Goal: Transaction & Acquisition: Purchase product/service

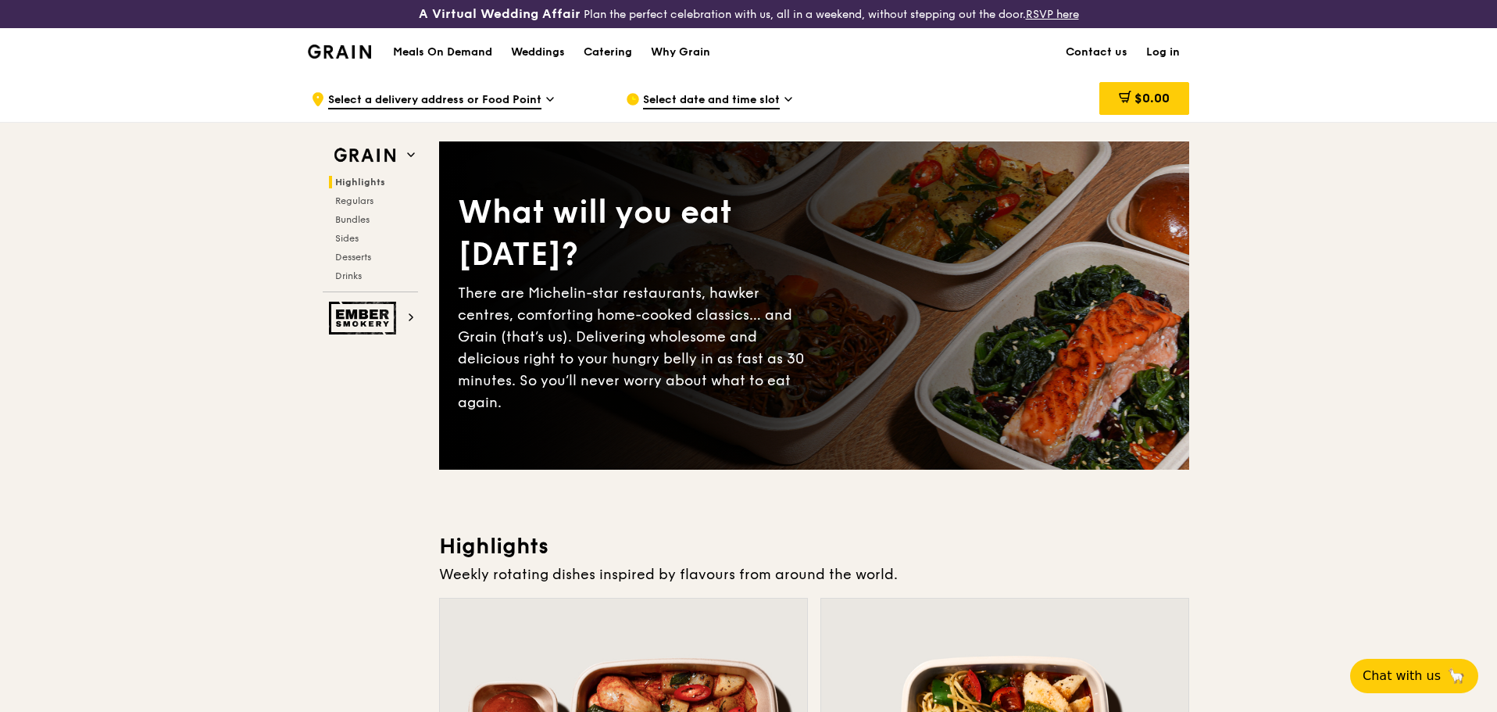
click at [534, 96] on span "Select a delivery address or Food Point" at bounding box center [434, 100] width 213 height 17
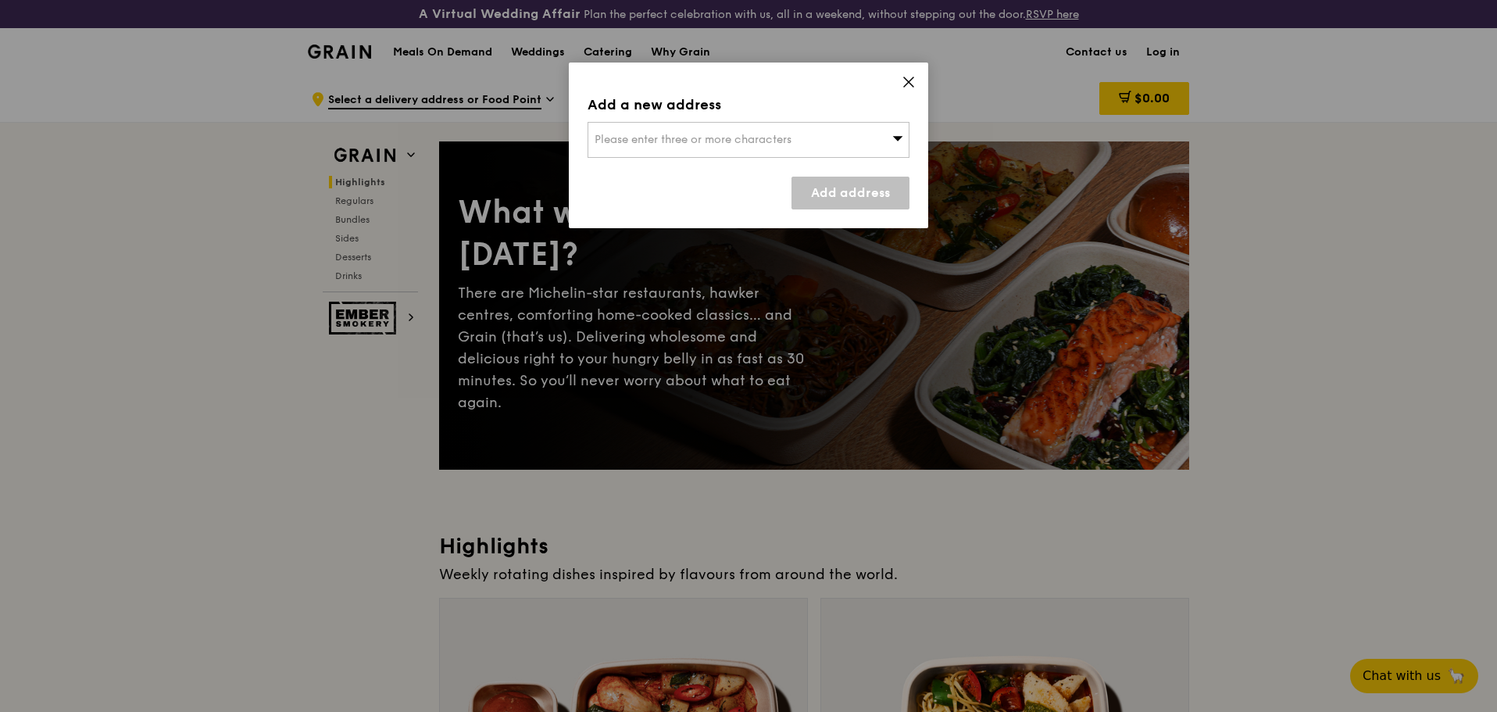
click at [694, 127] on div "Please enter three or more characters" at bounding box center [749, 140] width 322 height 36
paste input "608531"
type input "608531"
click at [647, 170] on div "[STREET_ADDRESS]" at bounding box center [710, 171] width 231 height 16
click at [822, 199] on link "Add address" at bounding box center [850, 193] width 118 height 33
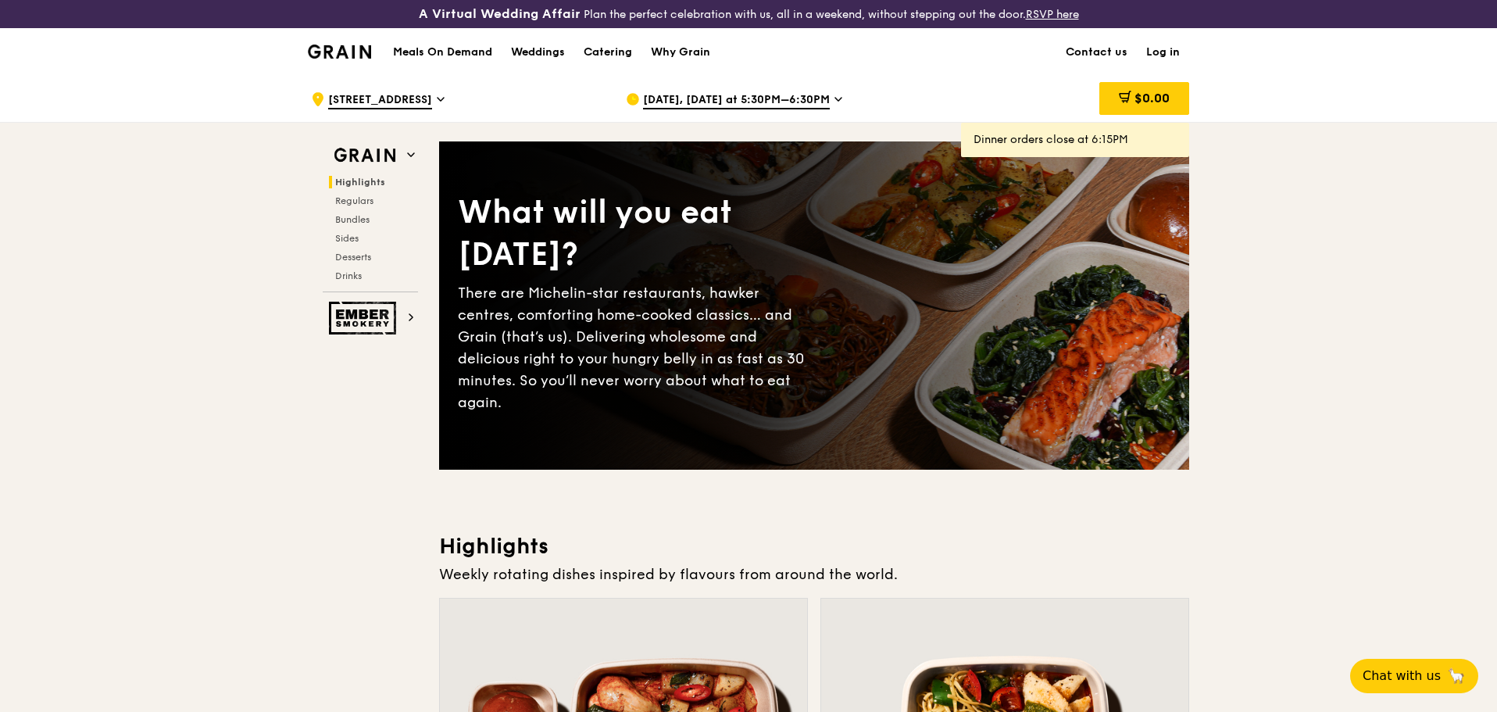
click at [720, 88] on div "[DATE], [DATE] at 5:30PM–6:30PM" at bounding box center [771, 99] width 290 height 47
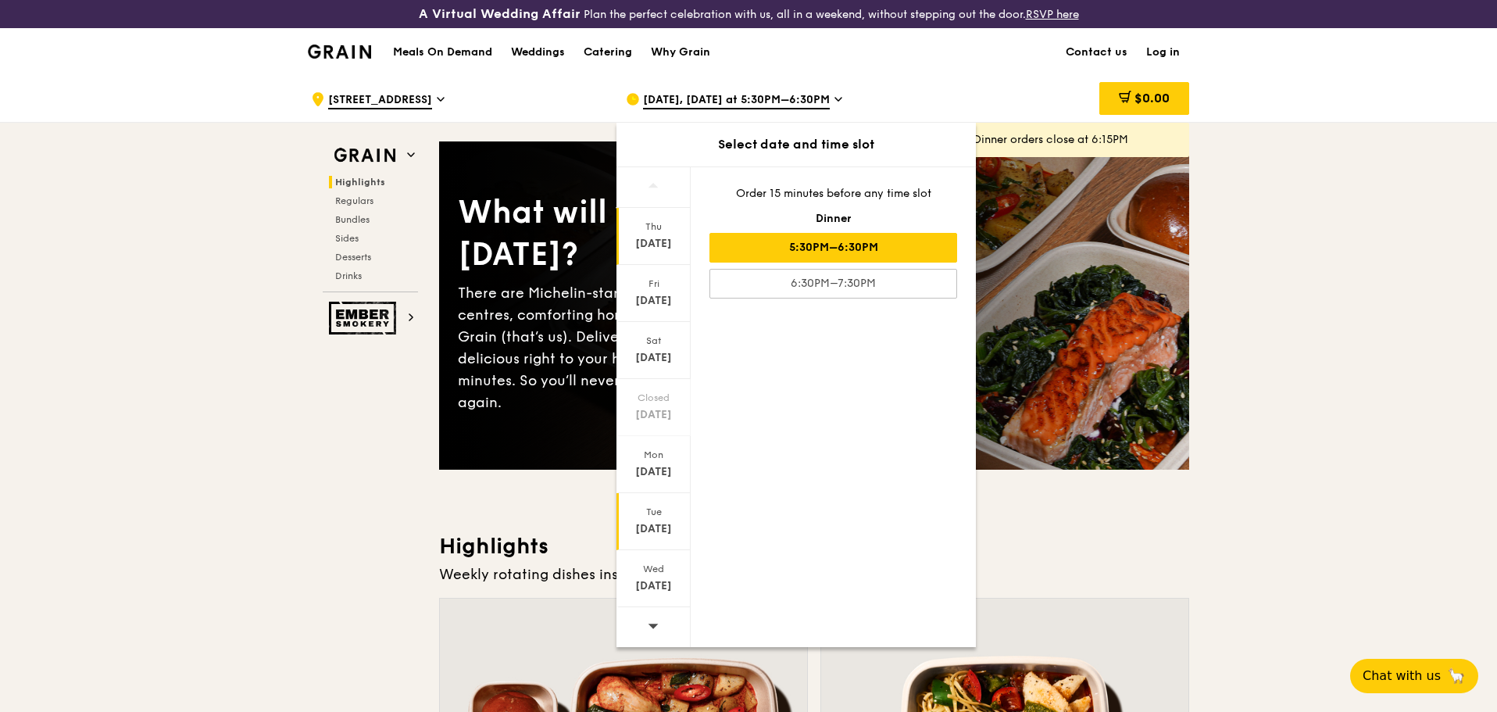
click at [646, 524] on div "[DATE]" at bounding box center [654, 529] width 70 height 16
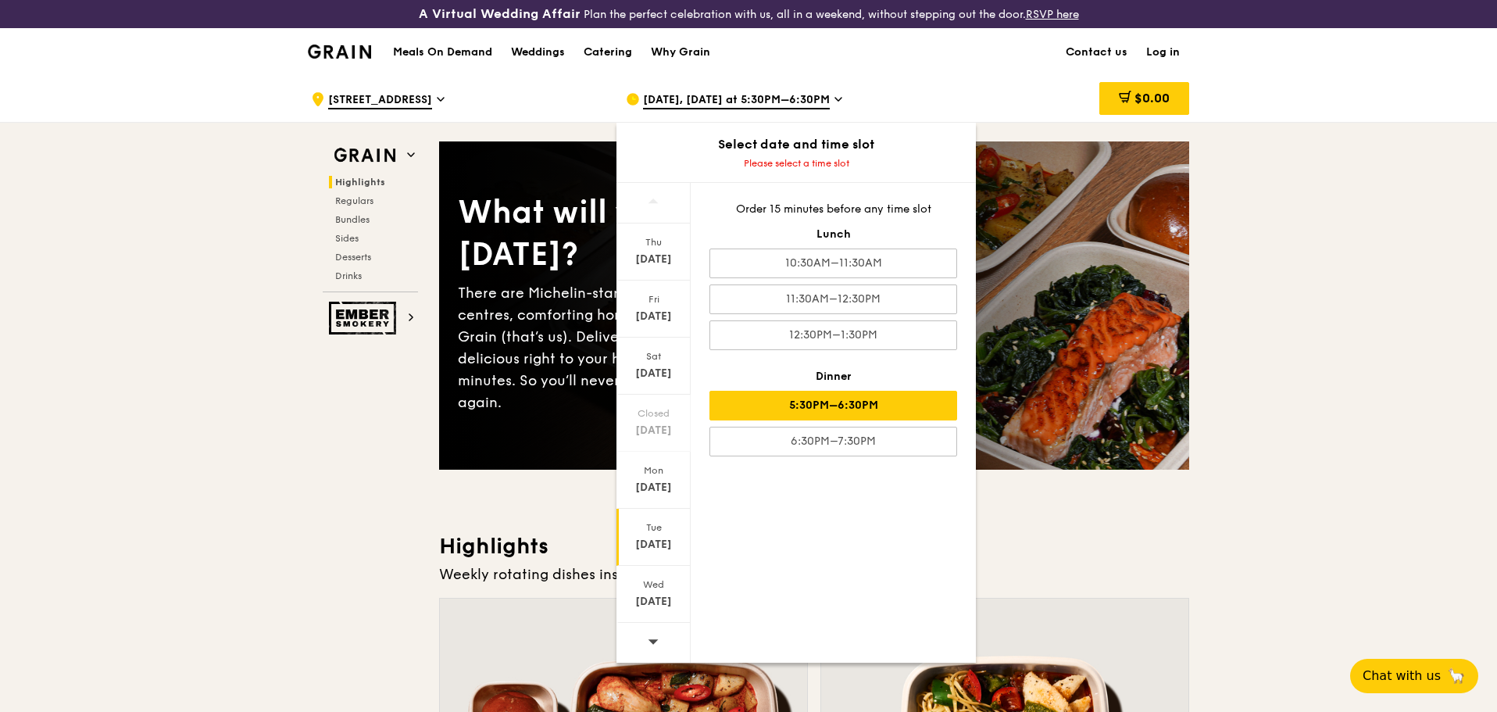
click at [865, 403] on div "5:30PM–6:30PM" at bounding box center [833, 406] width 248 height 30
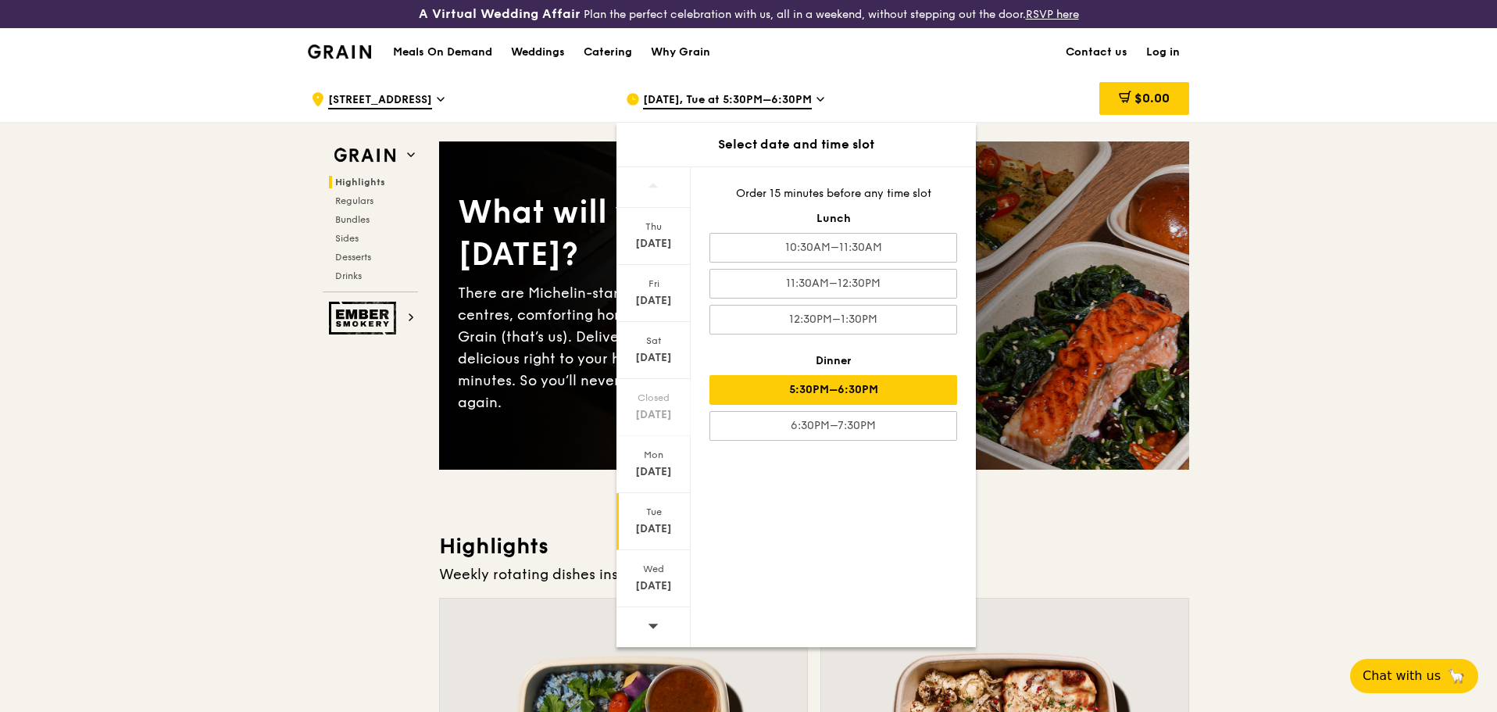
drag, startPoint x: 1345, startPoint y: 293, endPoint x: 1334, endPoint y: 293, distance: 10.9
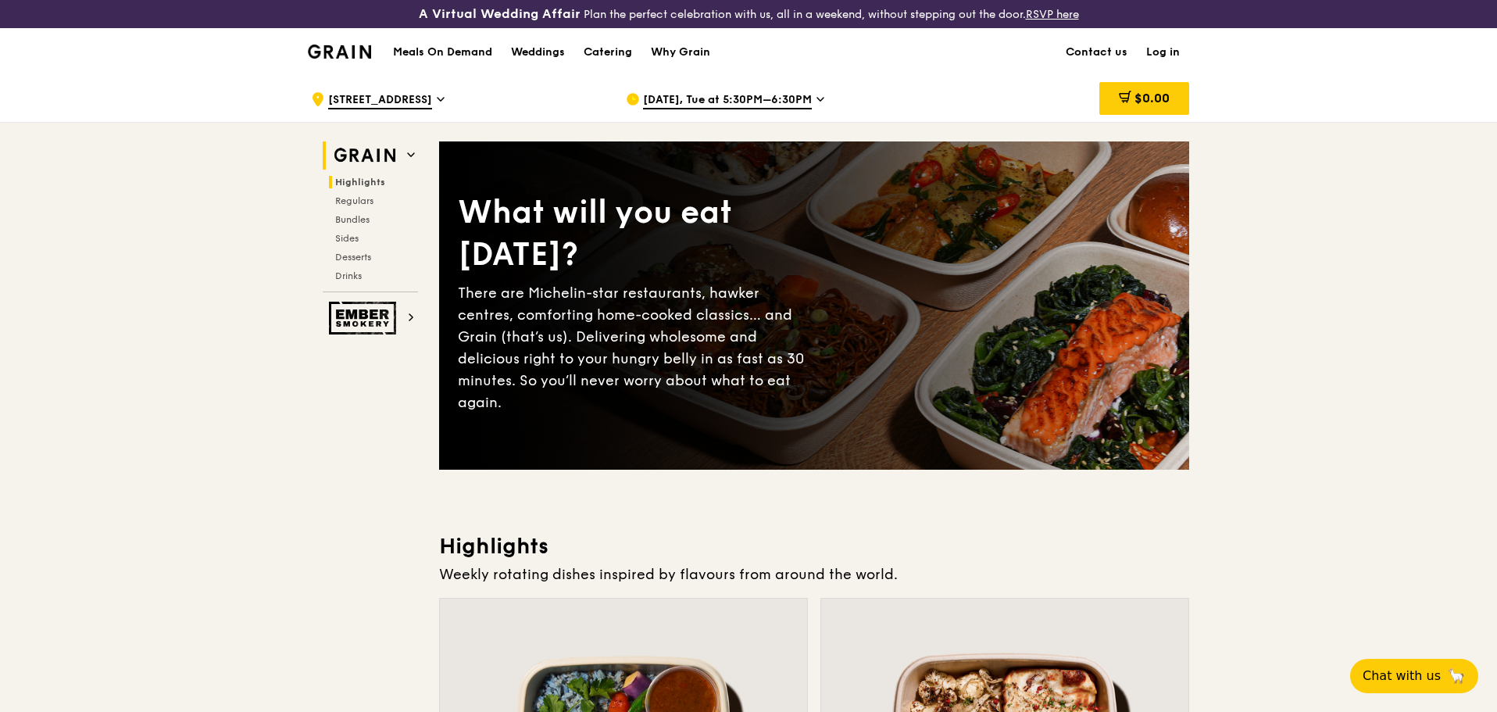
click at [410, 148] on span at bounding box center [411, 154] width 8 height 13
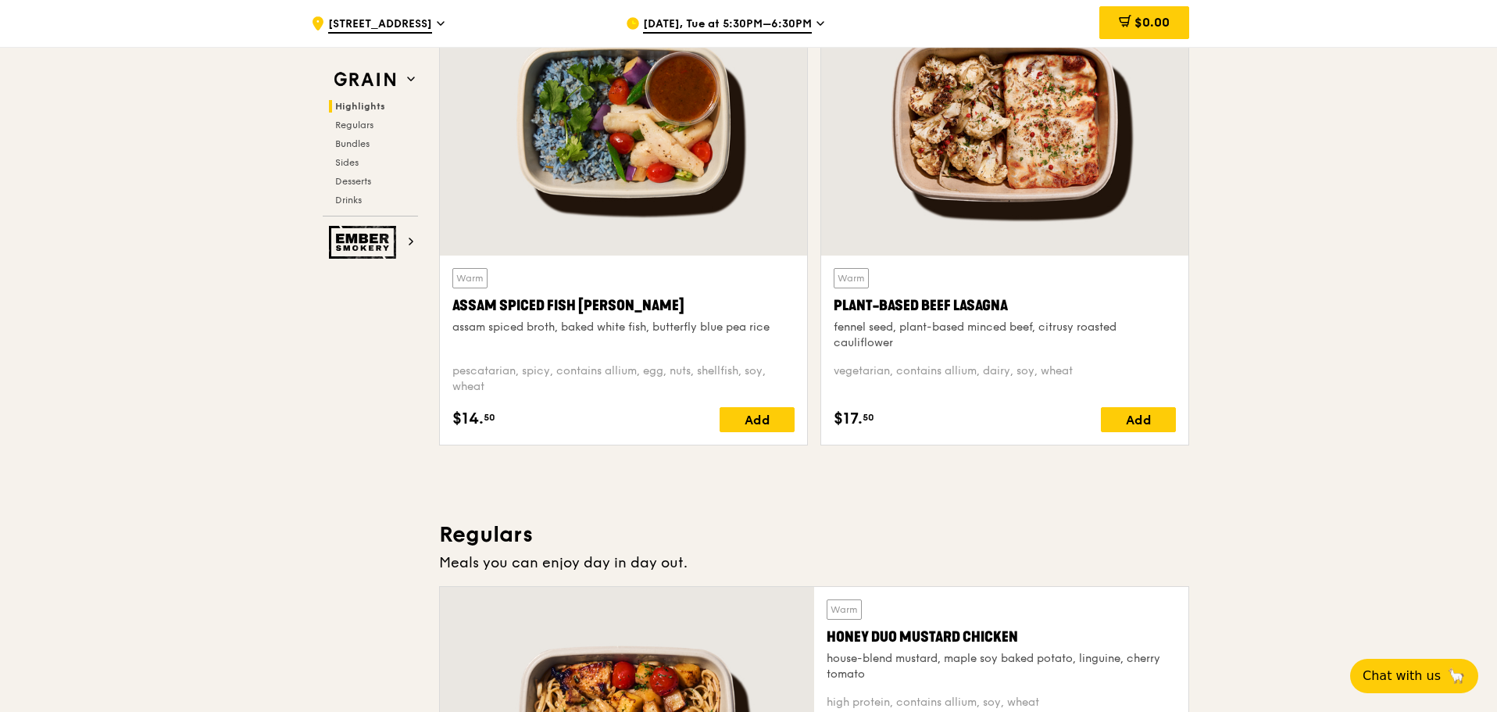
scroll to position [470, 0]
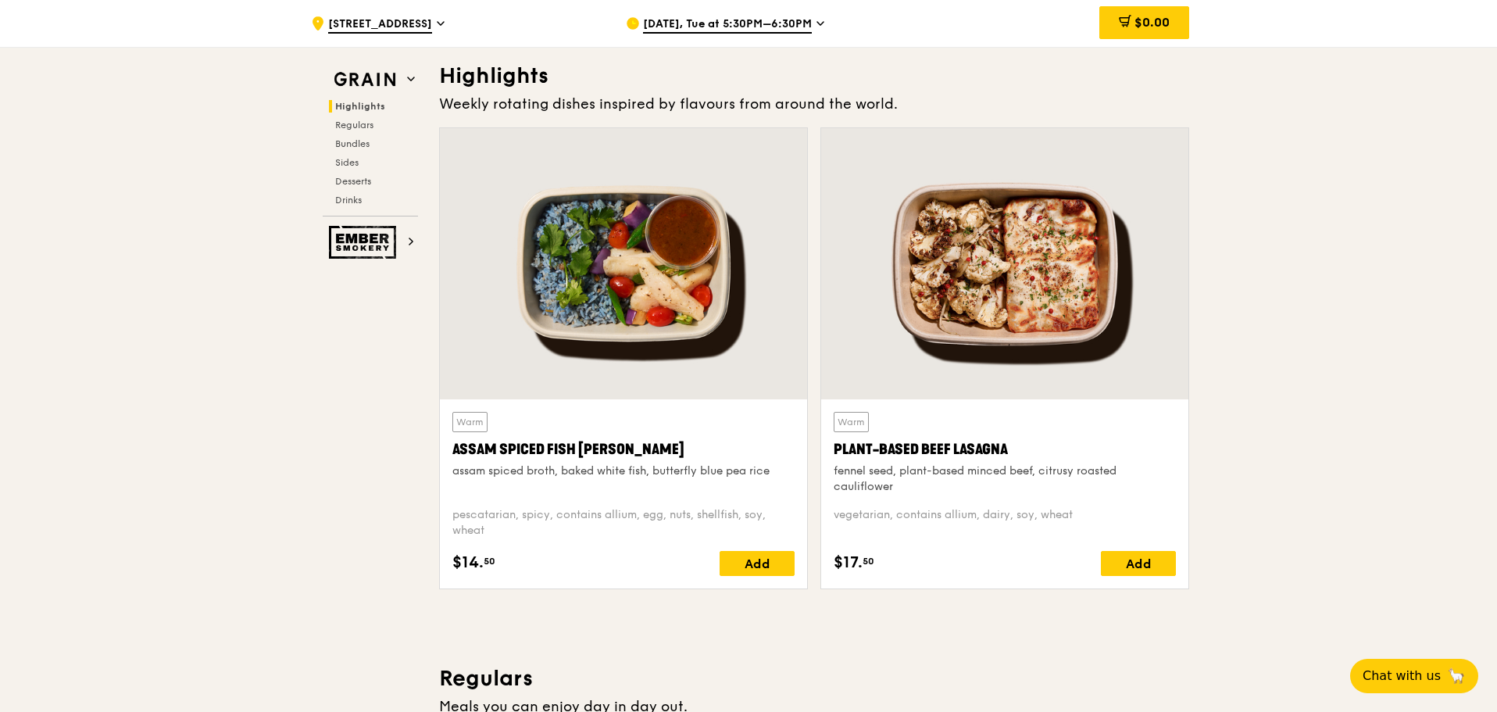
drag, startPoint x: 972, startPoint y: 444, endPoint x: 931, endPoint y: 449, distance: 41.0
click at [931, 449] on div "Plant-Based Beef Lasagna" at bounding box center [1005, 449] width 342 height 22
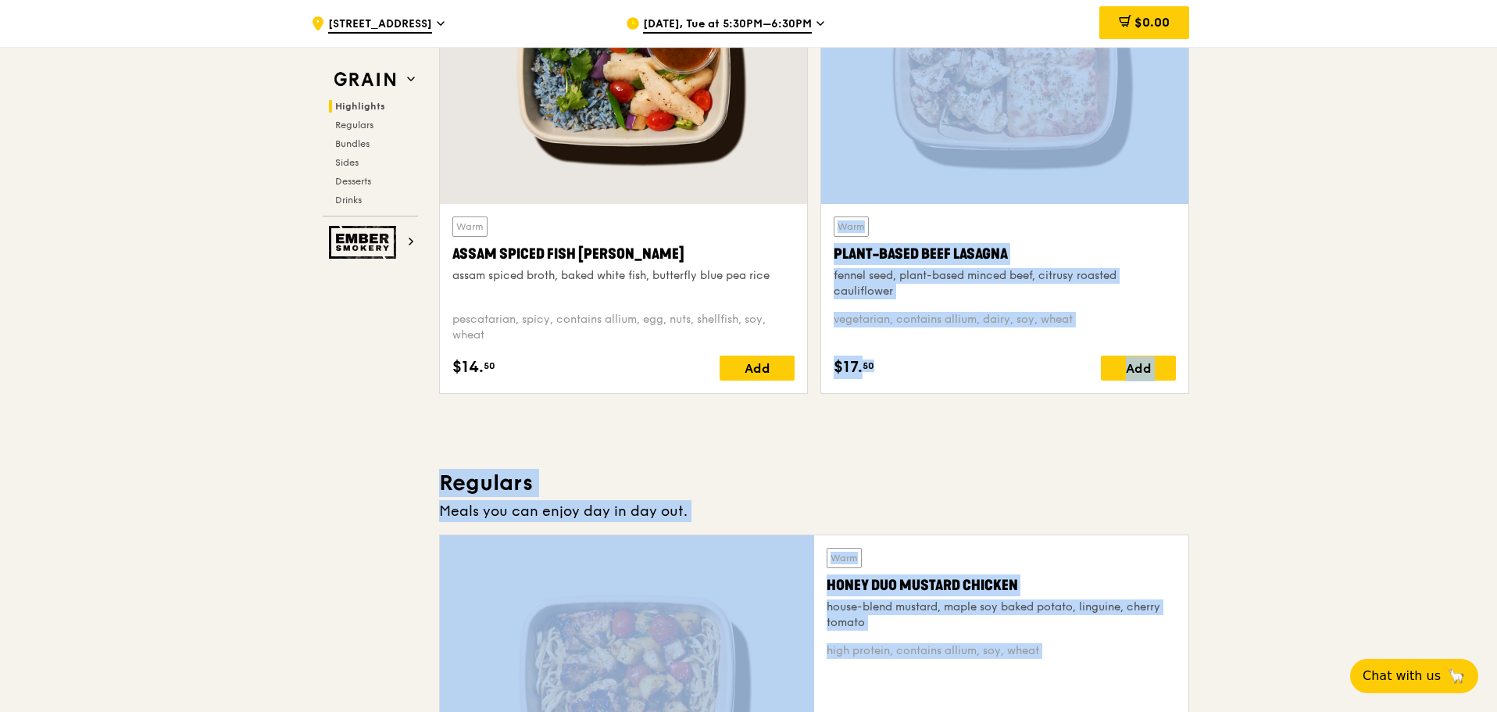
scroll to position [938, 0]
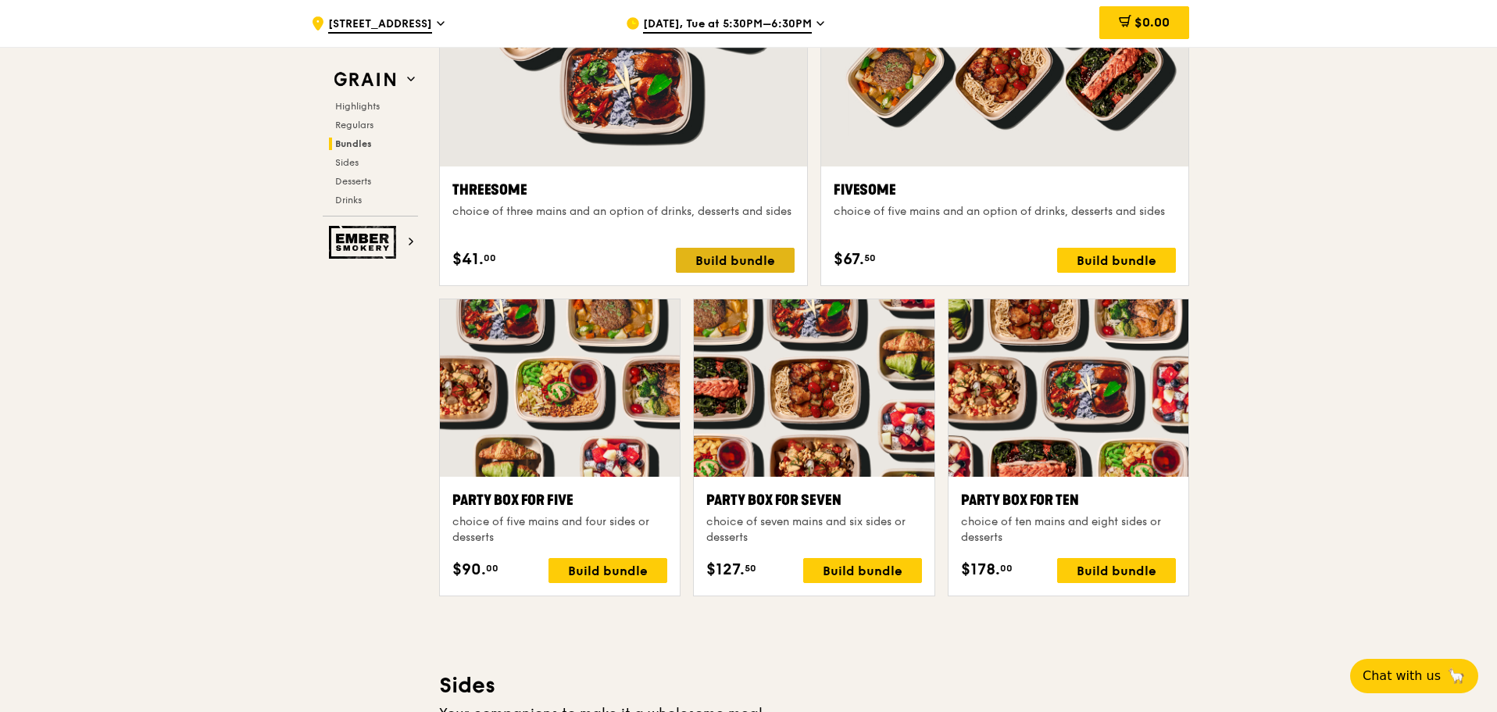
scroll to position [2741, 0]
